Goal: Task Accomplishment & Management: Complete application form

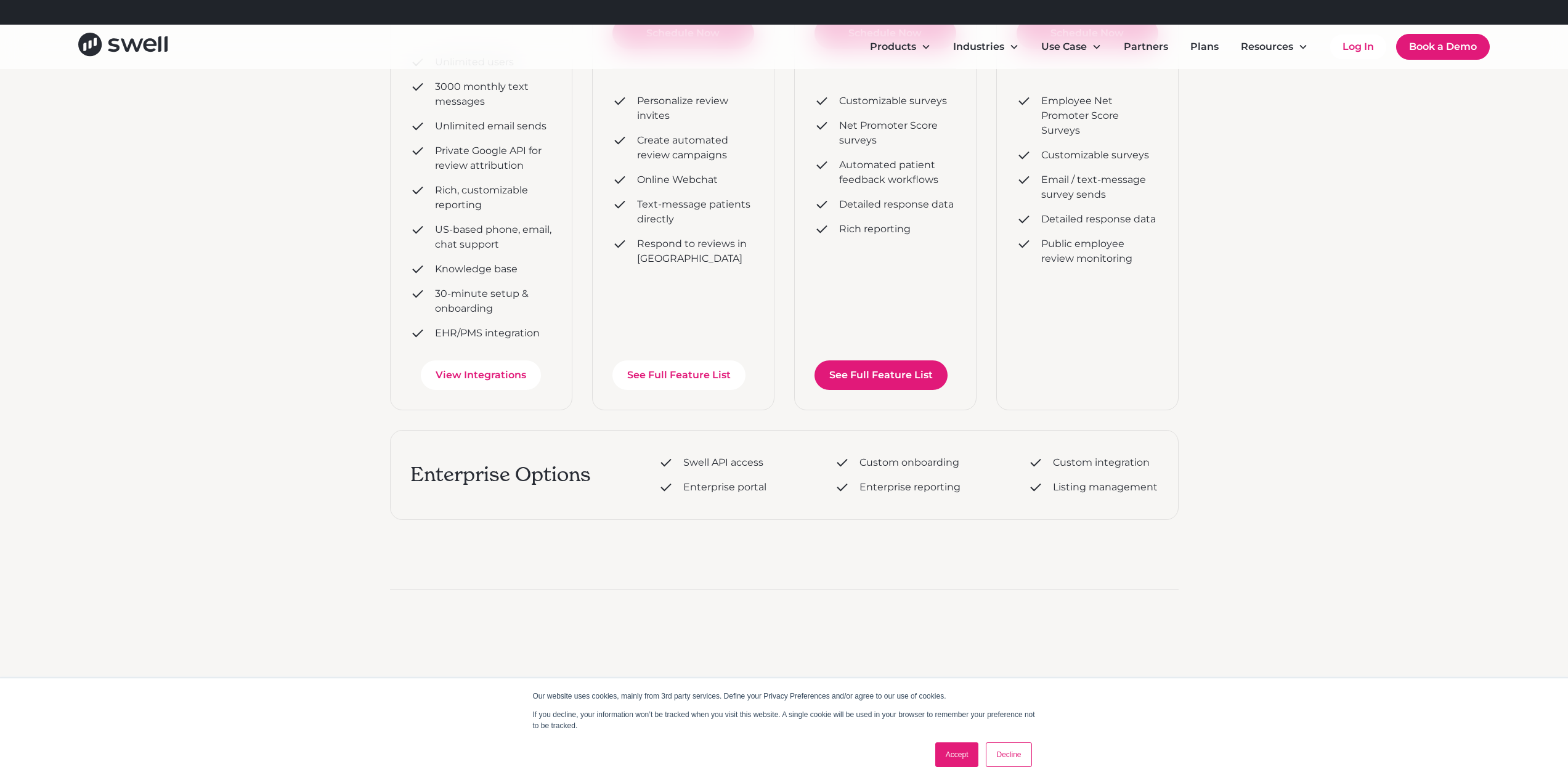
scroll to position [372, 0]
click at [921, 377] on link "See Full Feature List" at bounding box center [880, 373] width 133 height 29
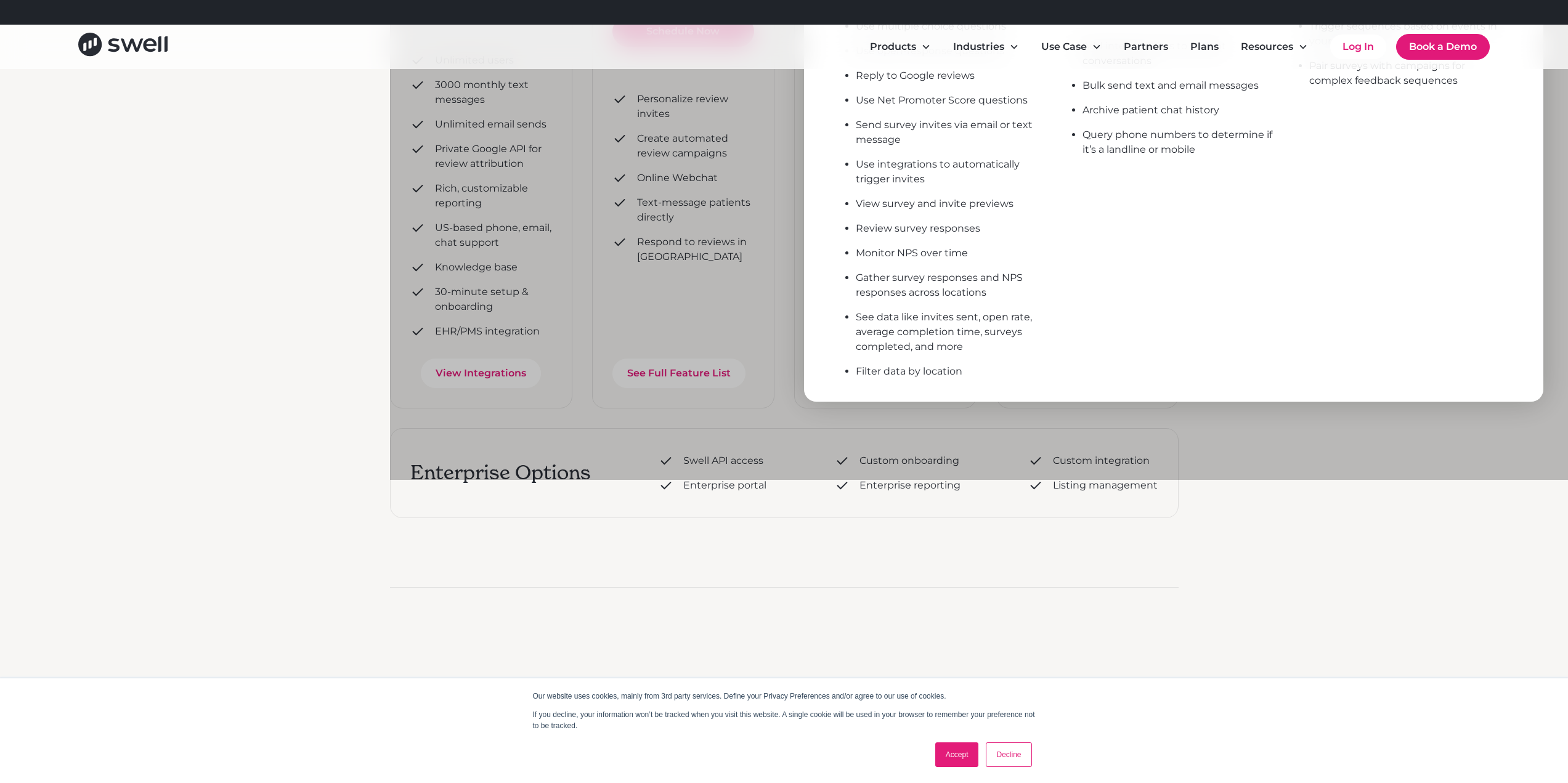
scroll to position [0, 0]
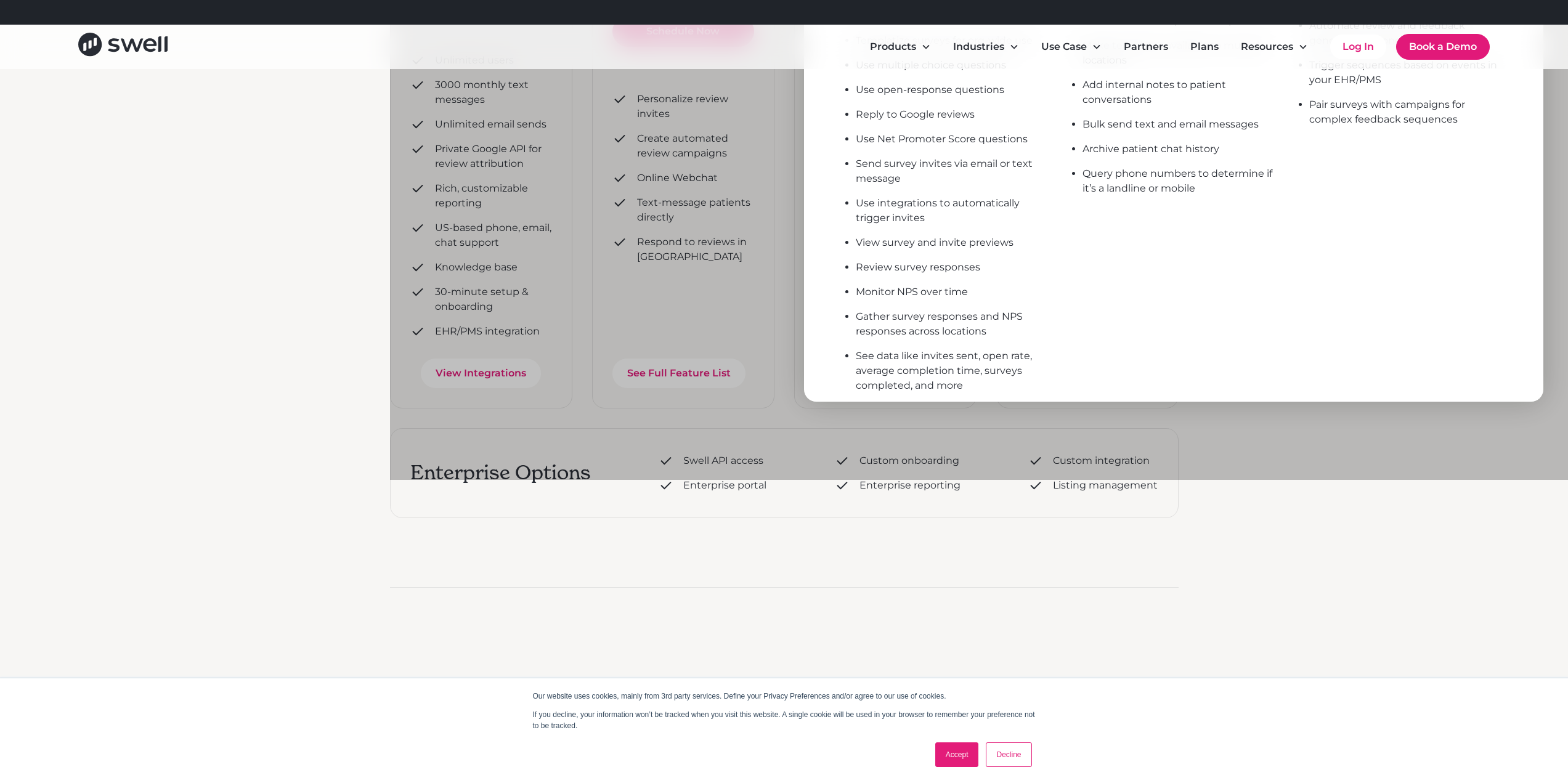
click at [64, 279] on div "plans Practice Experience Management Purchase products individually or bundled.…" at bounding box center [784, 404] width 1568 height 1417
drag, startPoint x: 1555, startPoint y: 237, endPoint x: 1567, endPoint y: 128, distance: 109.7
click at [1567, 128] on html "Our website uses cookies, mainly from 3rd party services. Define your Privacy P…" at bounding box center [784, 19] width 1568 height 783
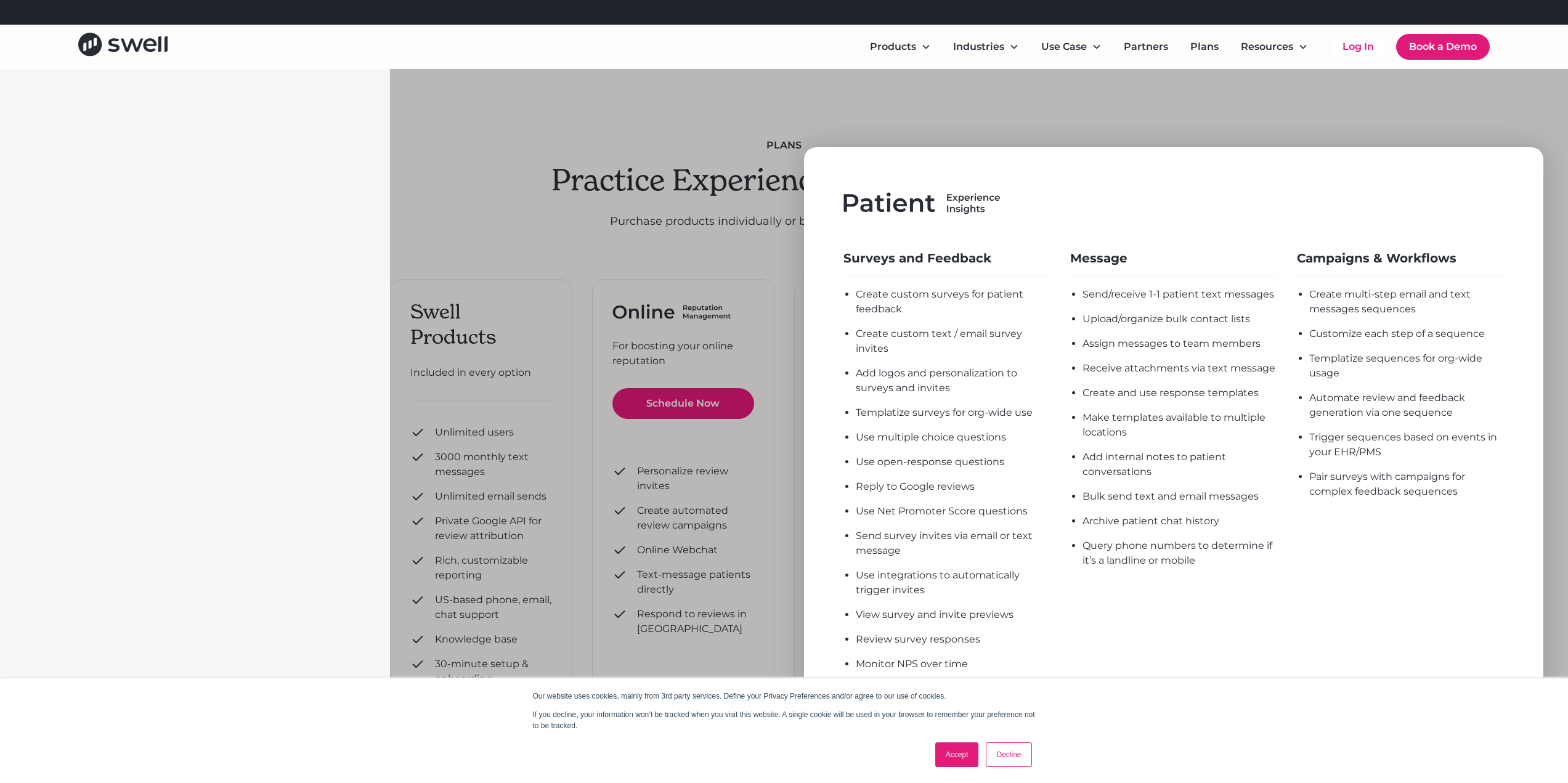
click at [1227, 137] on div at bounding box center [1174, 460] width 1568 height 783
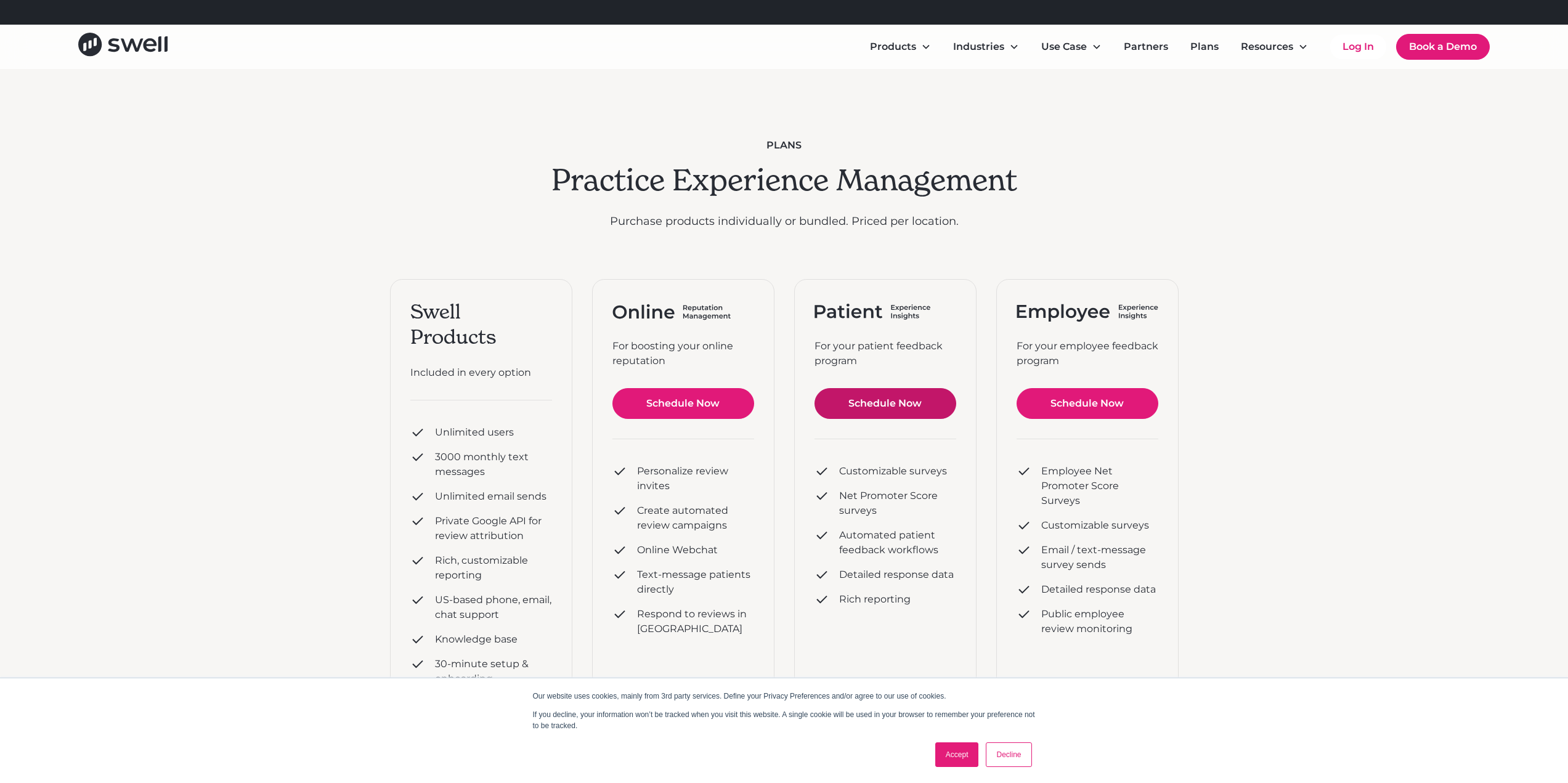
click at [754, 401] on link "Schedule Now" at bounding box center [683, 403] width 142 height 31
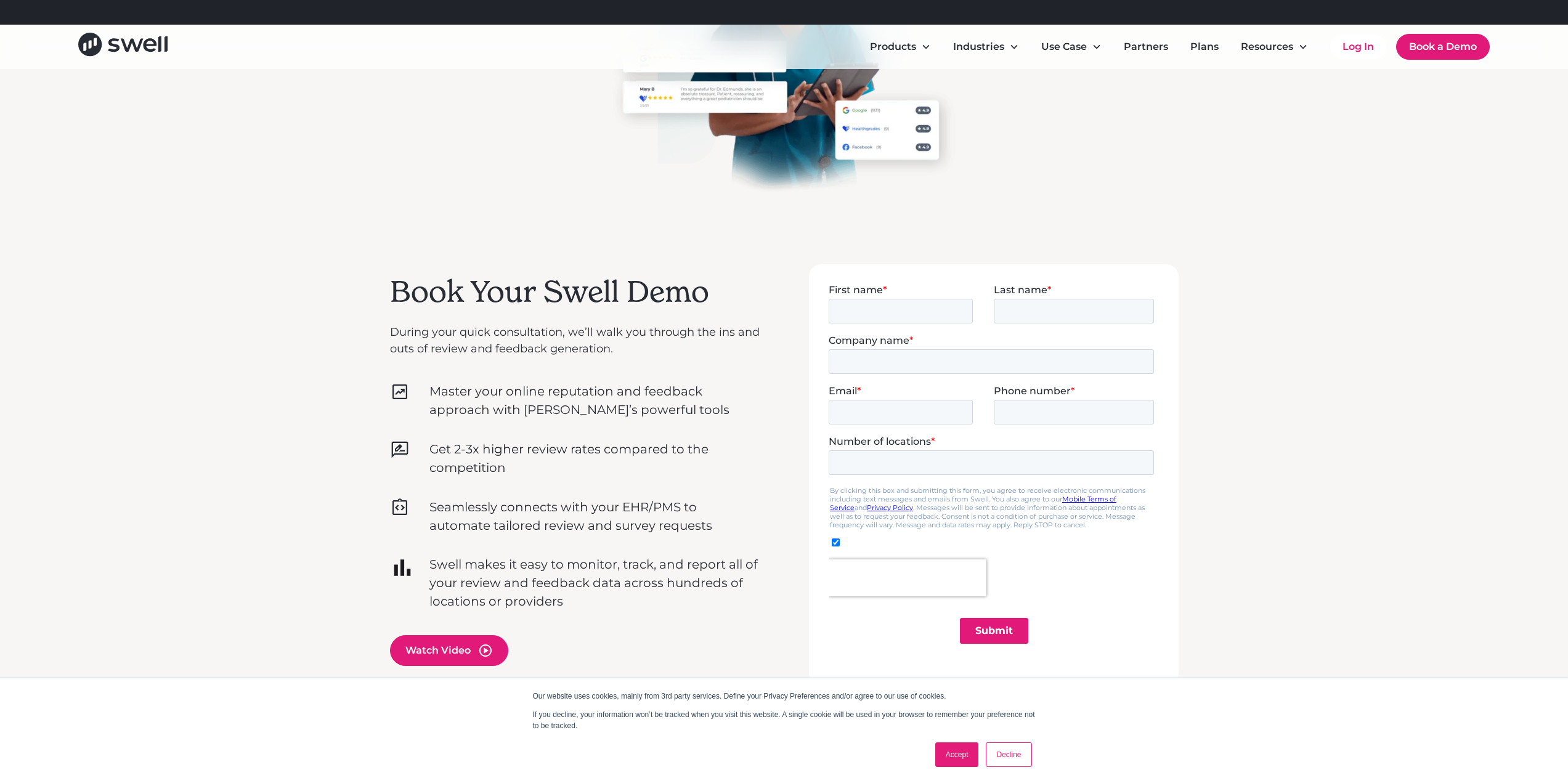
scroll to position [185, 0]
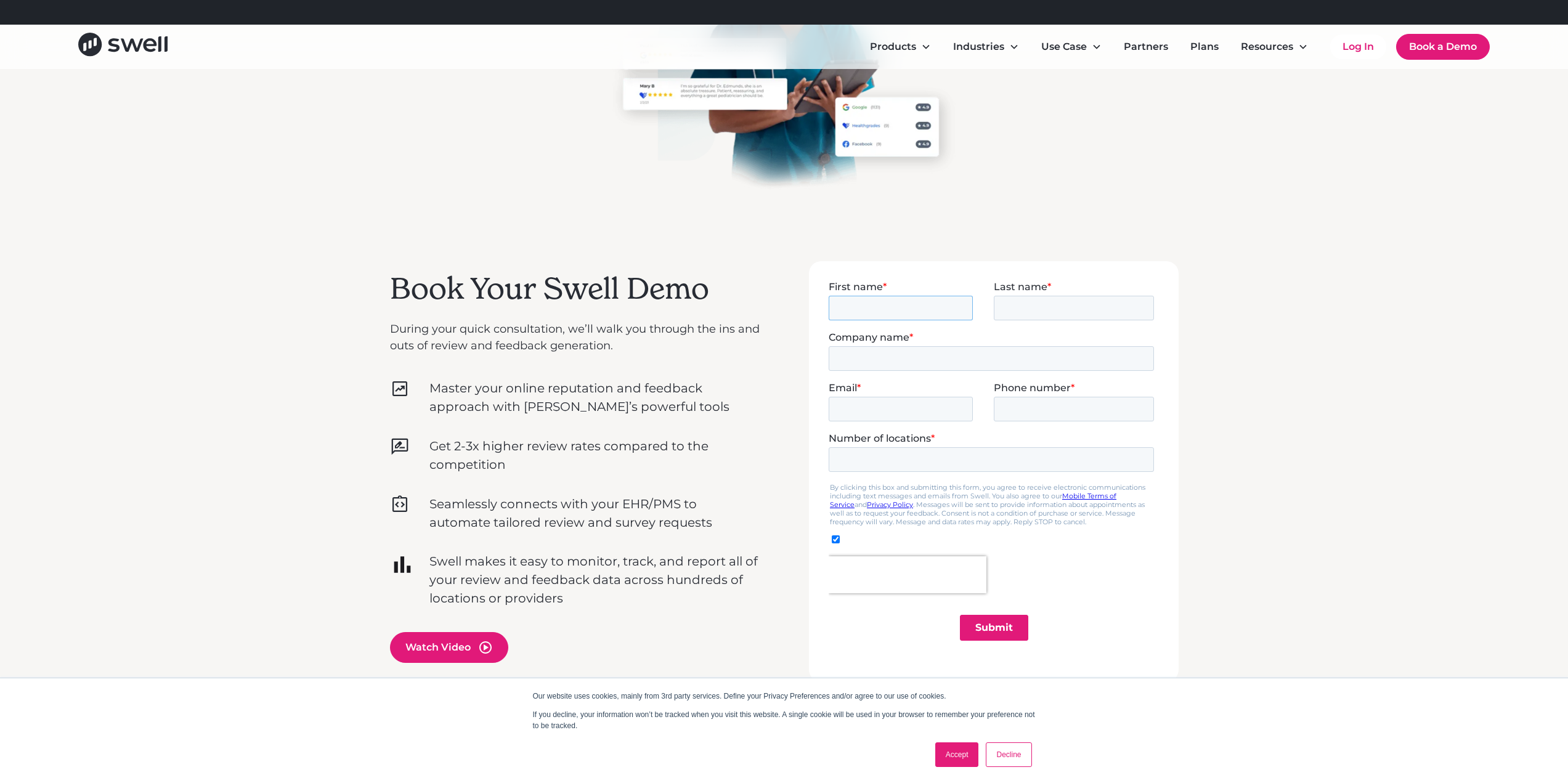
click at [872, 307] on input "First name *" at bounding box center [900, 307] width 144 height 25
type input "Neel"
type input "Shah"
type input "neelnshah@gmail.com"
type input "19095540383"
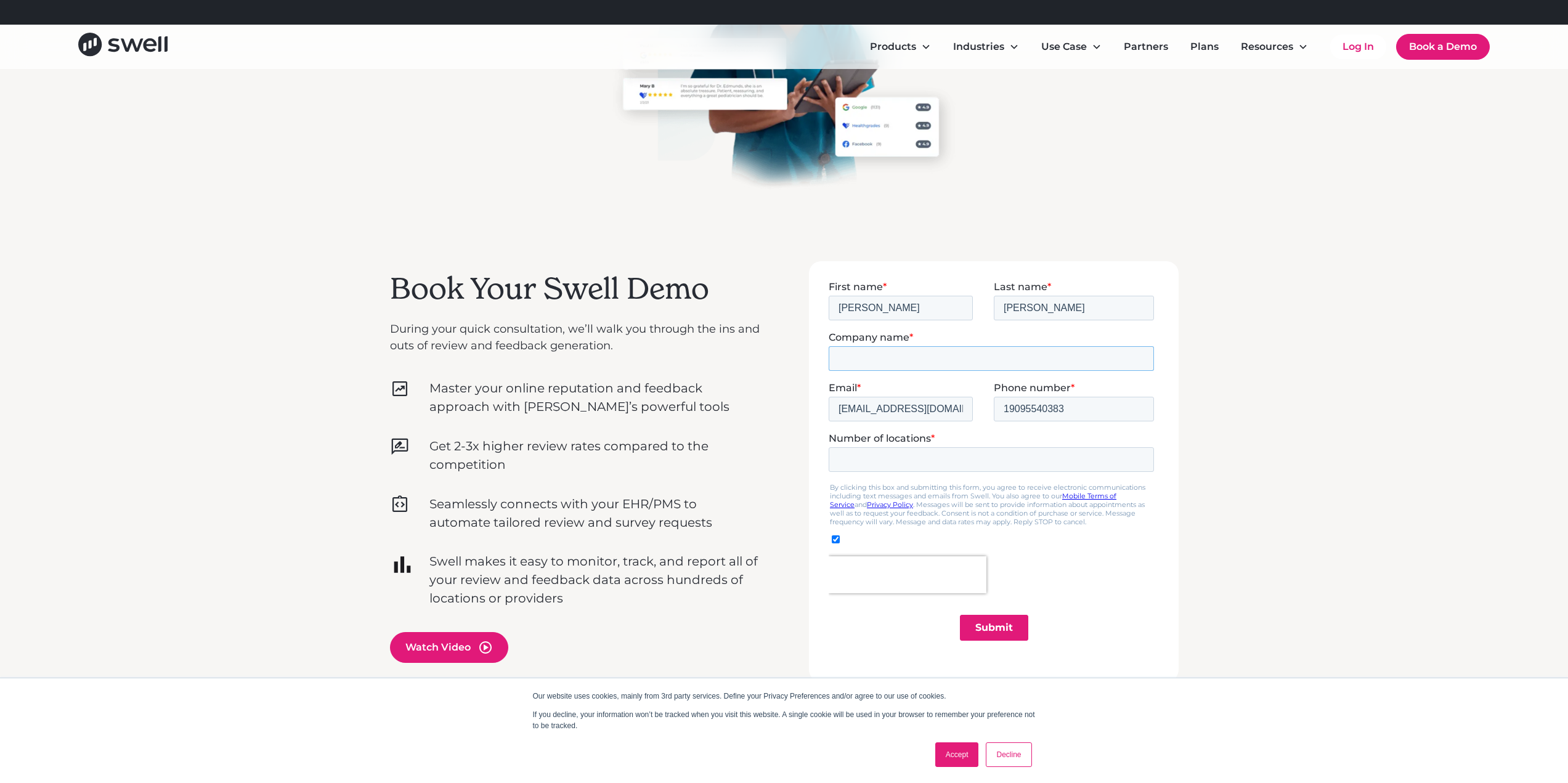
click at [863, 363] on input "Company name *" at bounding box center [990, 358] width 326 height 25
type input "H2 Dental Associates"
click at [868, 467] on input "Number of locations *" at bounding box center [990, 458] width 326 height 25
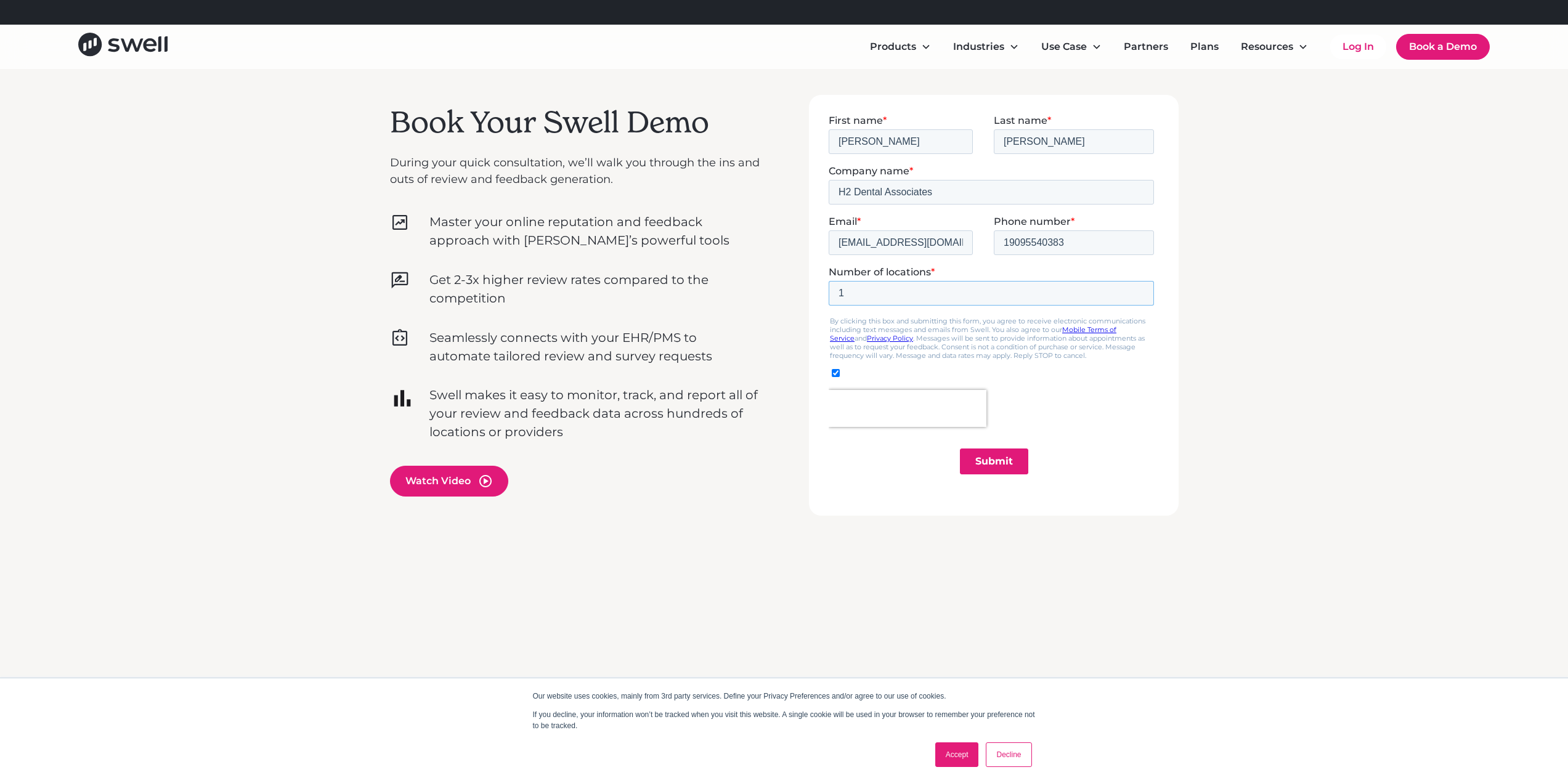
scroll to position [369, 0]
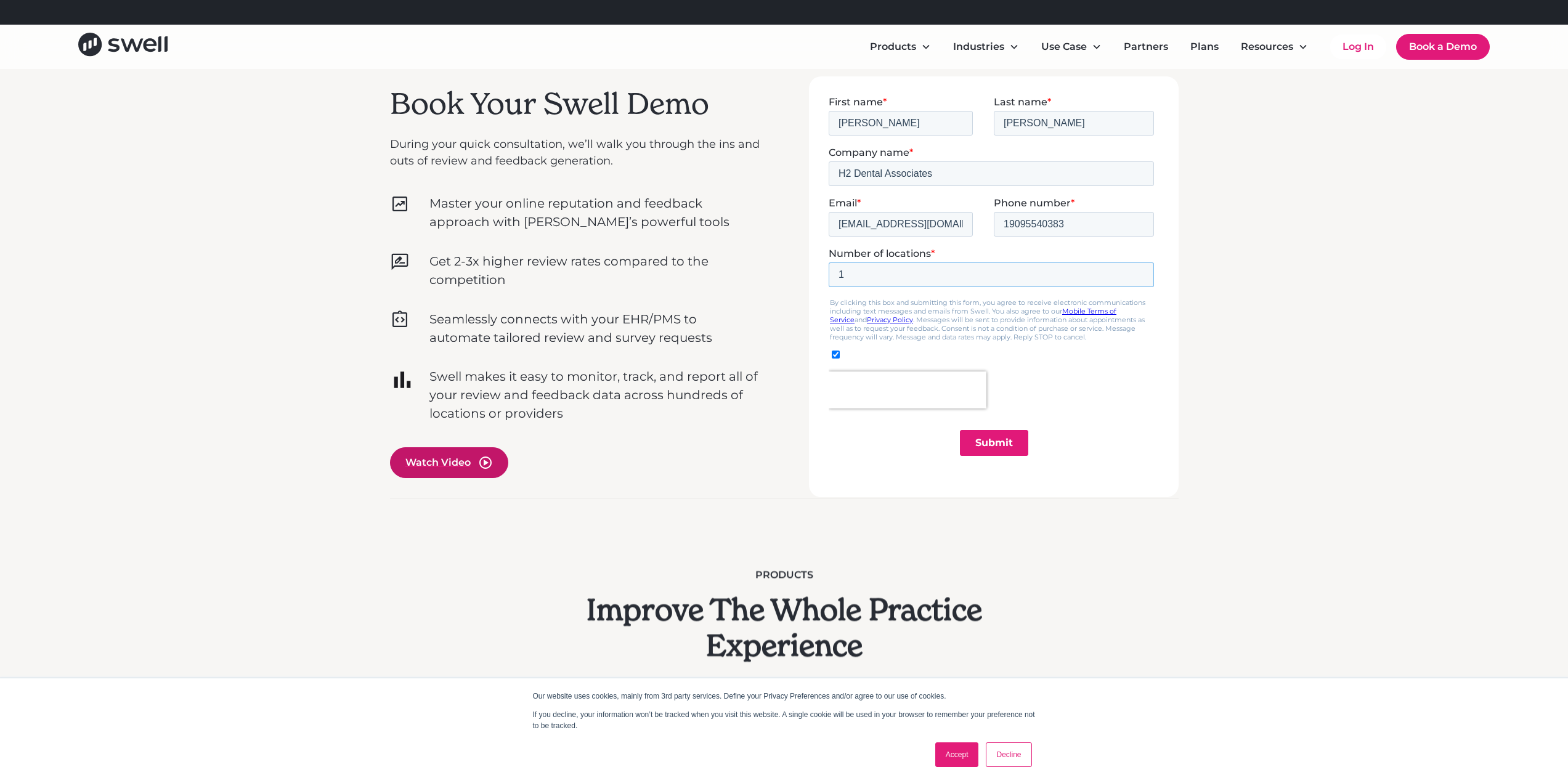
type input "1"
click at [429, 472] on div "Watch Video" at bounding box center [448, 463] width 118 height 31
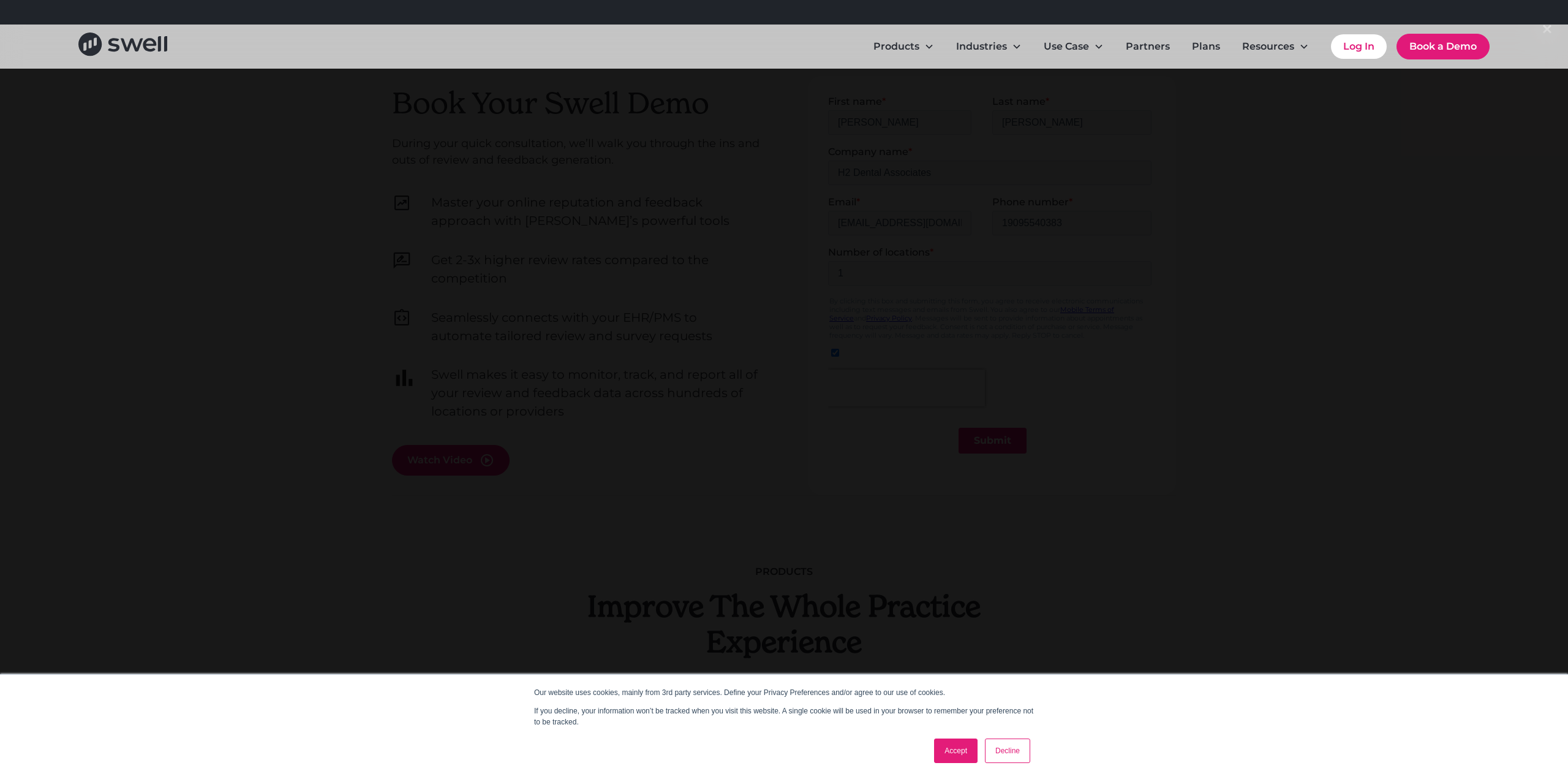
click at [1366, 483] on div at bounding box center [784, 390] width 1568 height 748
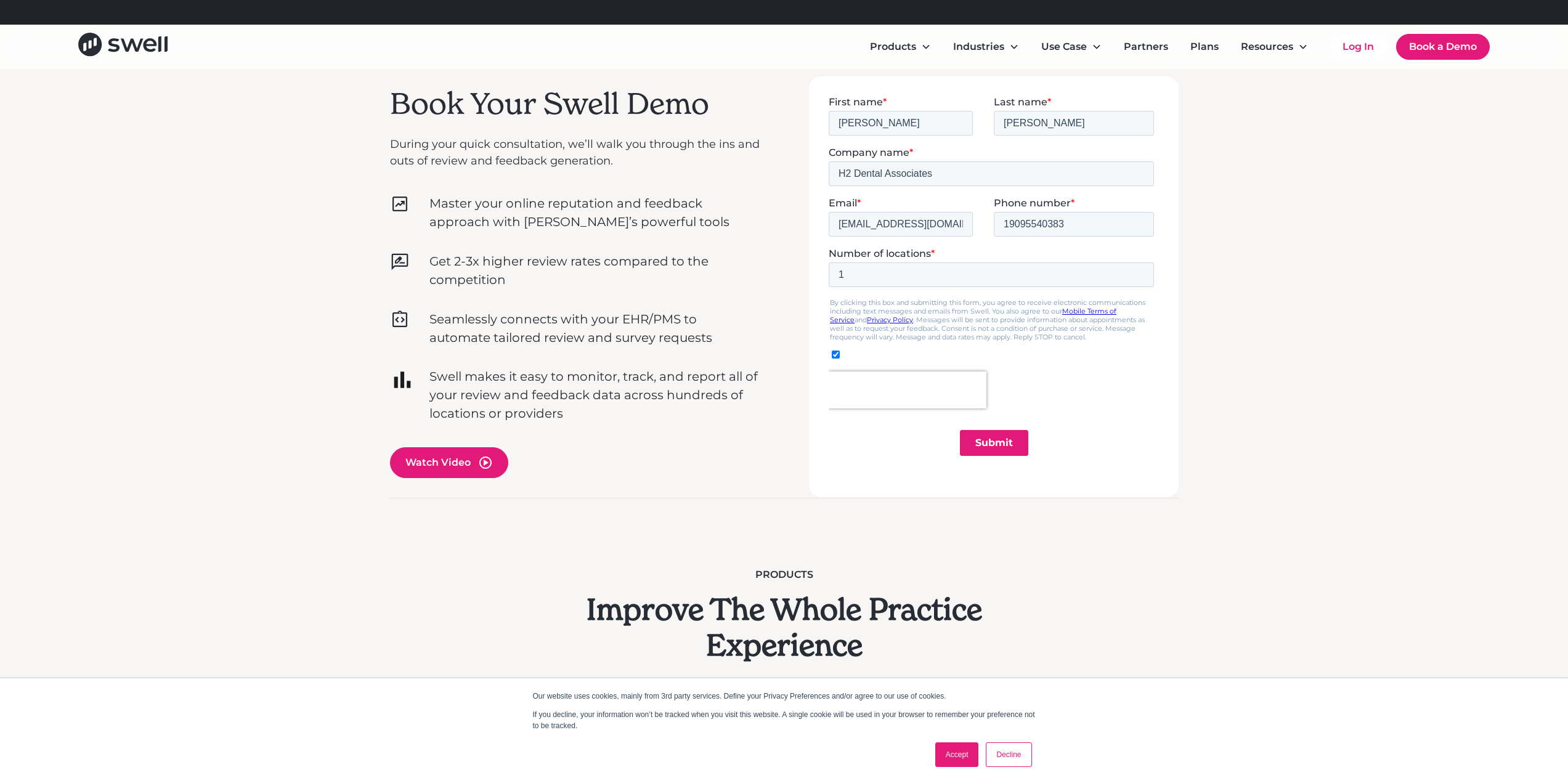
click at [992, 442] on input "Submit" at bounding box center [993, 442] width 69 height 26
